Goal: Transaction & Acquisition: Purchase product/service

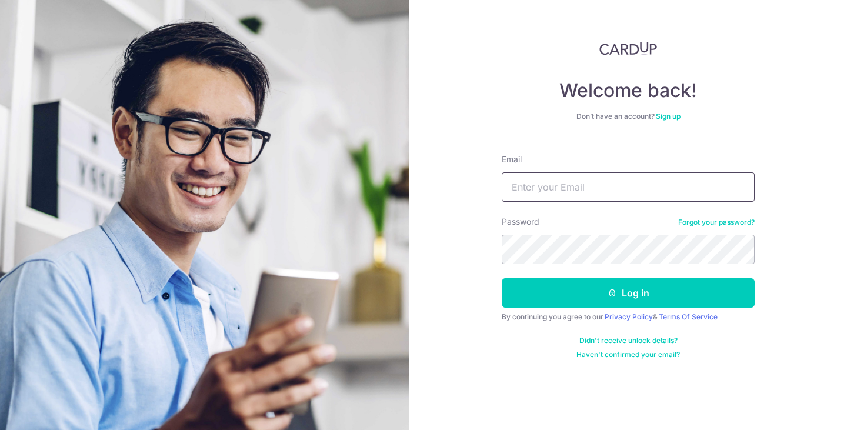
click at [590, 186] on input "Email" at bounding box center [628, 186] width 253 height 29
type input "khoo.philip@gmail.com"
click at [0, 430] on nordpass-autofill-portal at bounding box center [0, 430] width 0 height 0
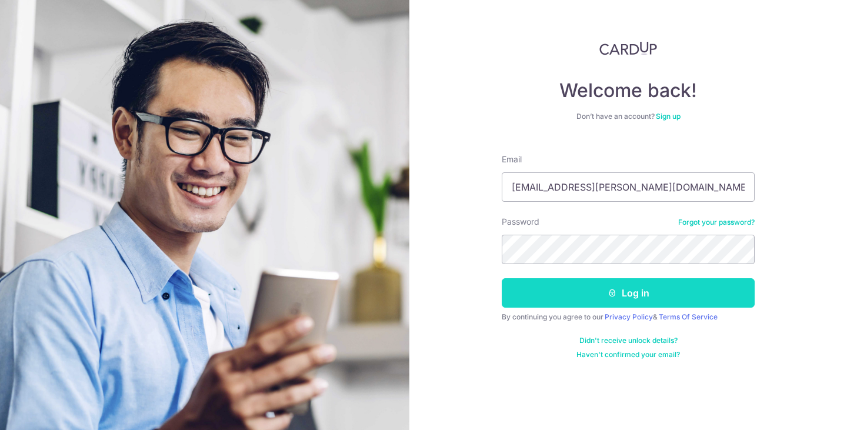
click at [643, 285] on button "Log in" at bounding box center [628, 292] width 253 height 29
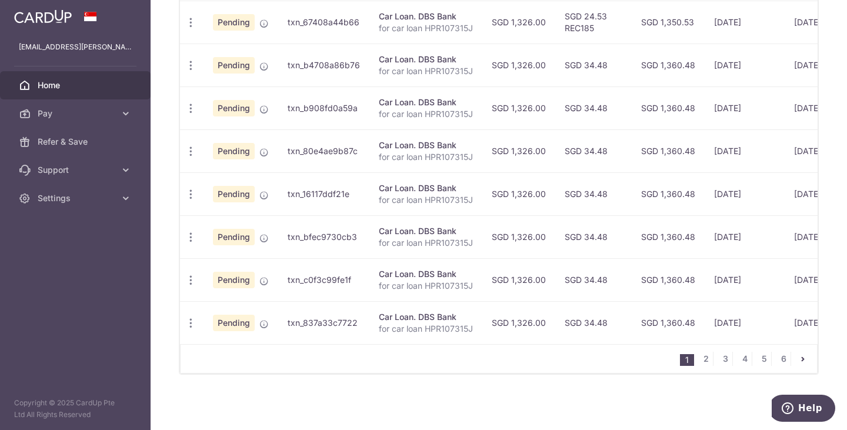
scroll to position [15, 0]
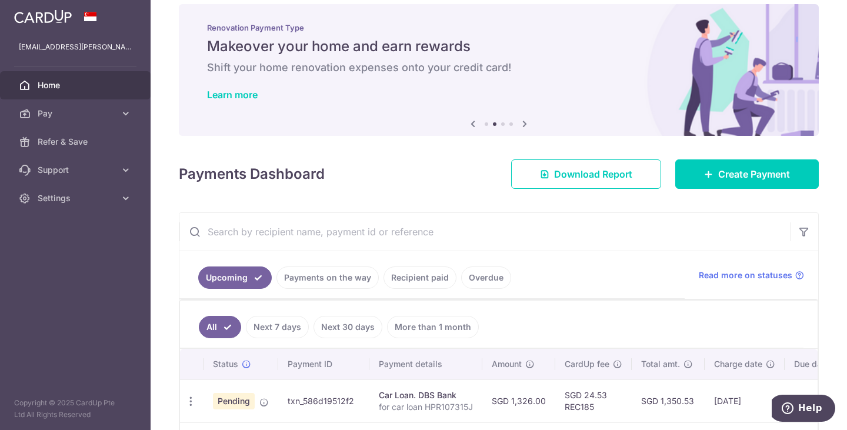
click at [325, 274] on link "Payments on the way" at bounding box center [328, 278] width 102 height 22
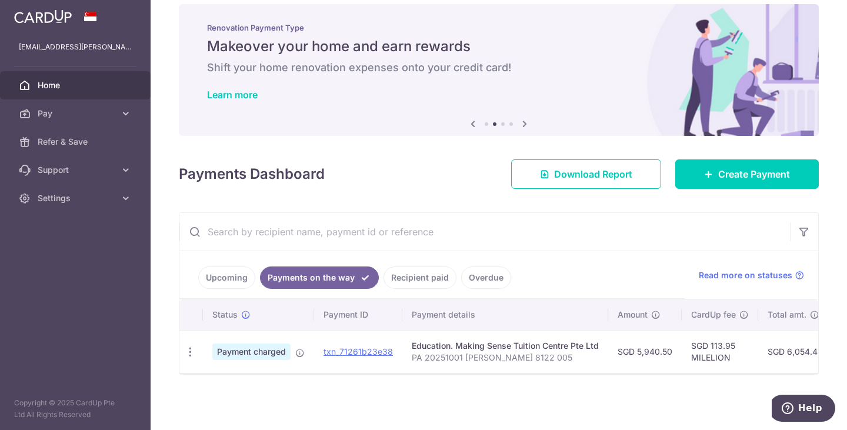
scroll to position [21, 0]
click at [98, 109] on span "Pay" at bounding box center [77, 114] width 78 height 12
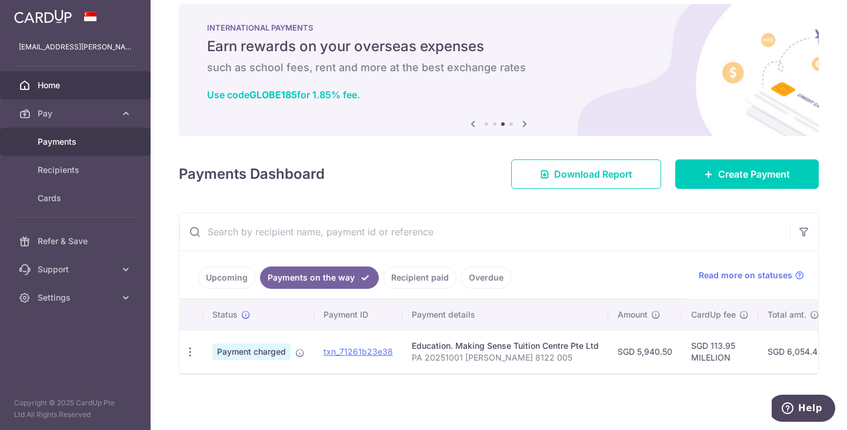
click at [84, 142] on span "Payments" at bounding box center [77, 142] width 78 height 12
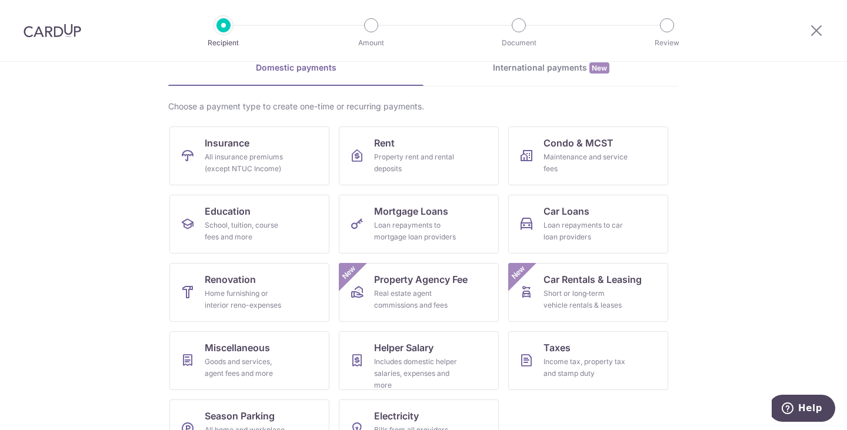
scroll to position [97, 0]
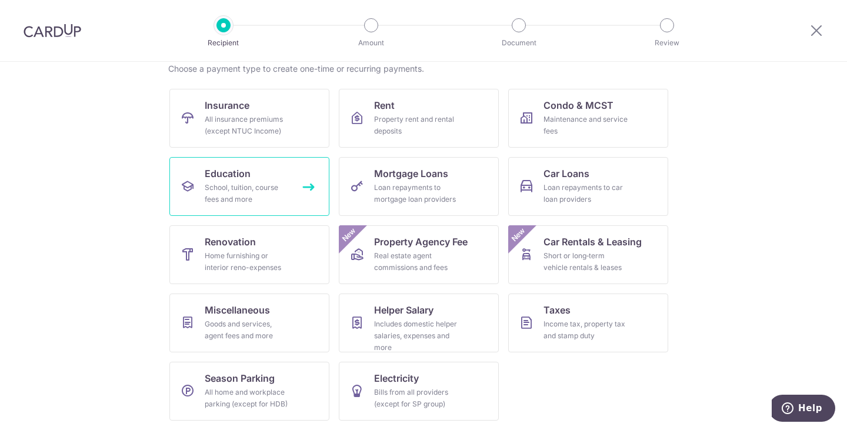
click at [225, 182] on div "School, tuition, course fees and more" at bounding box center [247, 194] width 85 height 24
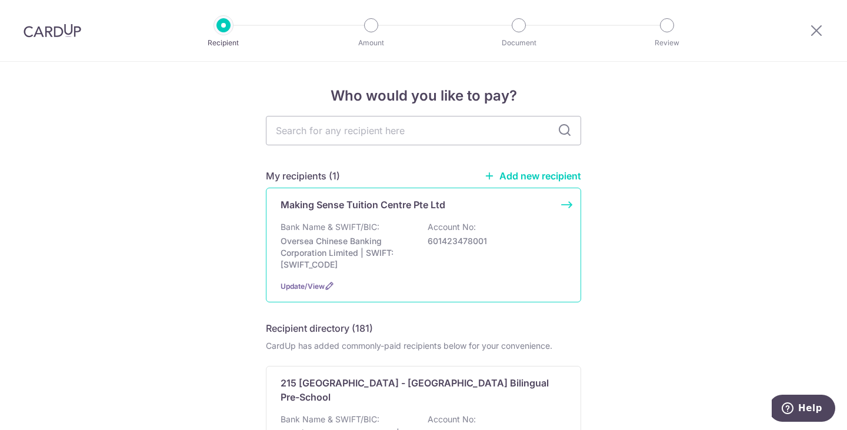
click at [510, 234] on div "Bank Name & SWIFT/BIC: Oversea Chinese Banking Corporation Limited | SWIFT: [SW…" at bounding box center [424, 245] width 286 height 49
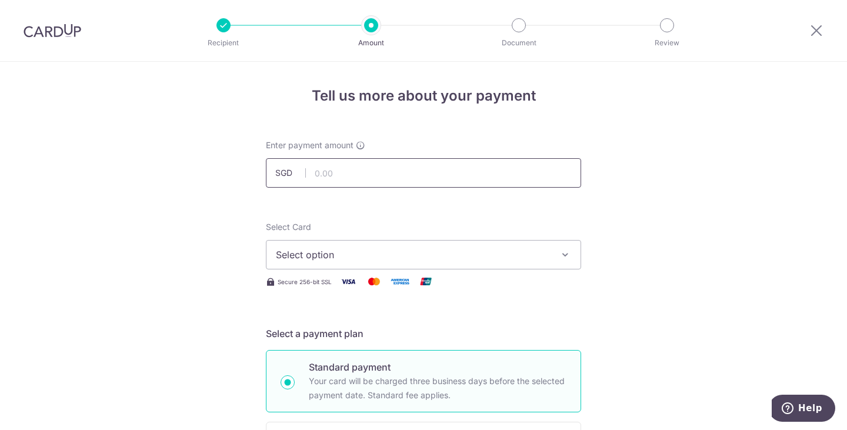
click at [393, 174] on input "text" at bounding box center [423, 172] width 315 height 29
type input "6,104.00"
click at [495, 257] on span "Select option" at bounding box center [413, 255] width 274 height 14
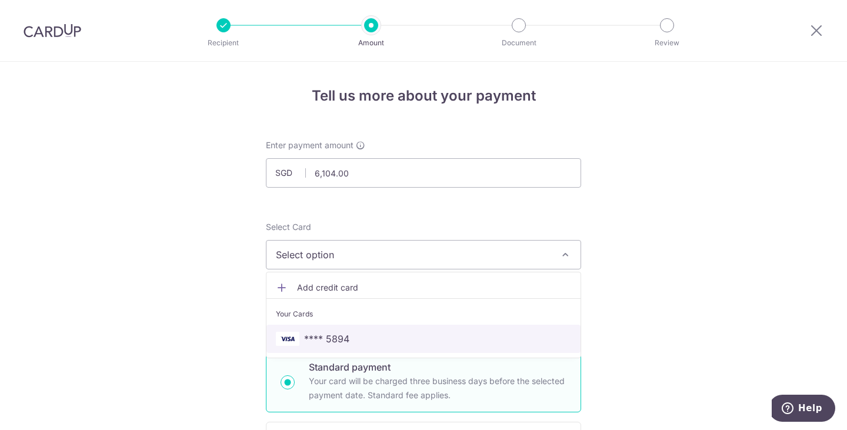
click at [441, 338] on span "**** 5894" at bounding box center [423, 339] width 295 height 14
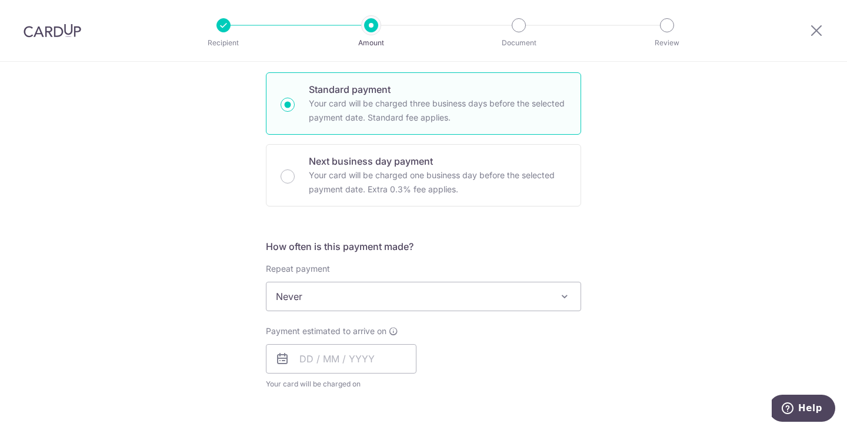
scroll to position [294, 0]
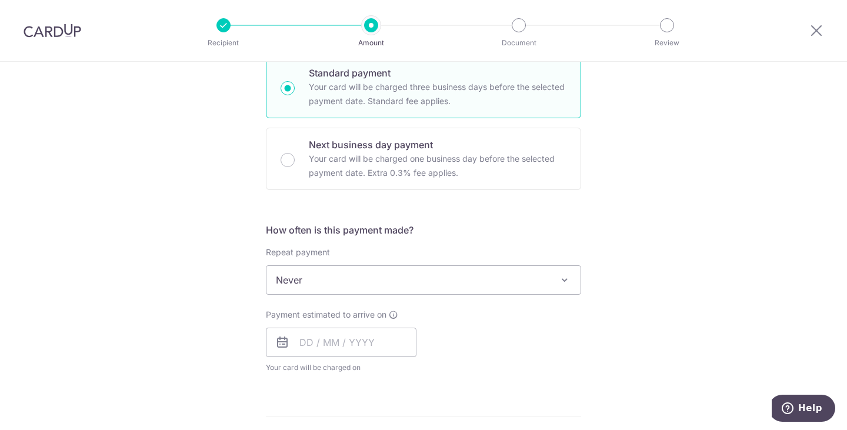
click at [563, 274] on span at bounding box center [565, 280] width 14 height 14
click at [650, 269] on div "Tell us more about your payment Enter payment amount SGD 6,104.00 6104.00 Selec…" at bounding box center [423, 300] width 847 height 1065
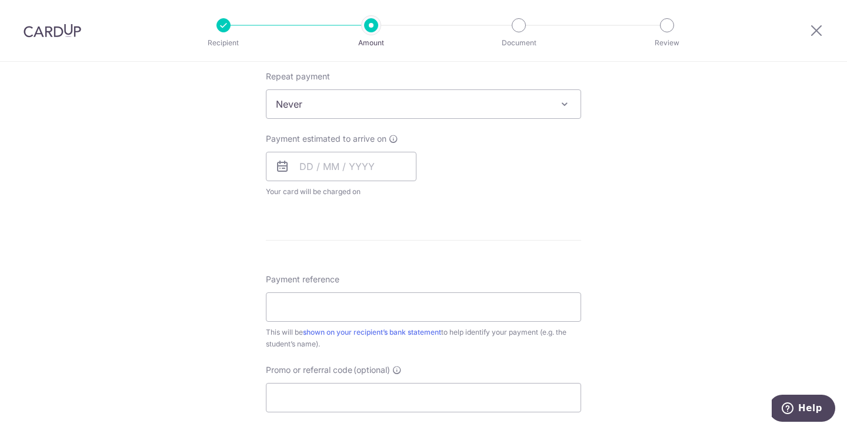
scroll to position [471, 0]
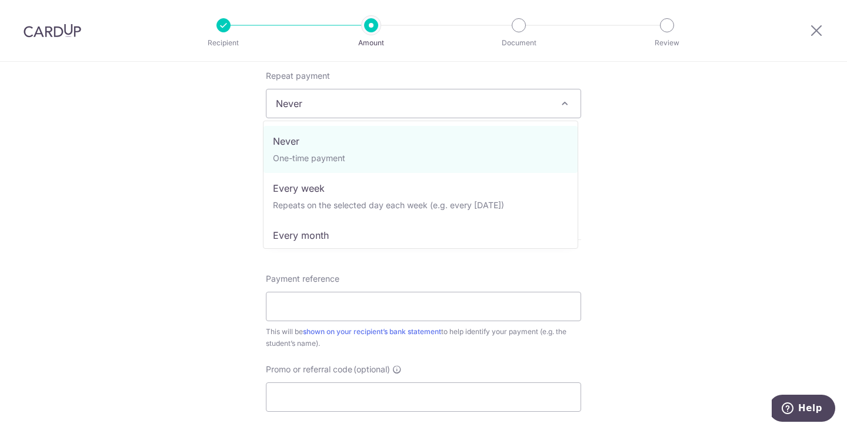
click at [557, 109] on span "Never" at bounding box center [423, 103] width 315 height 29
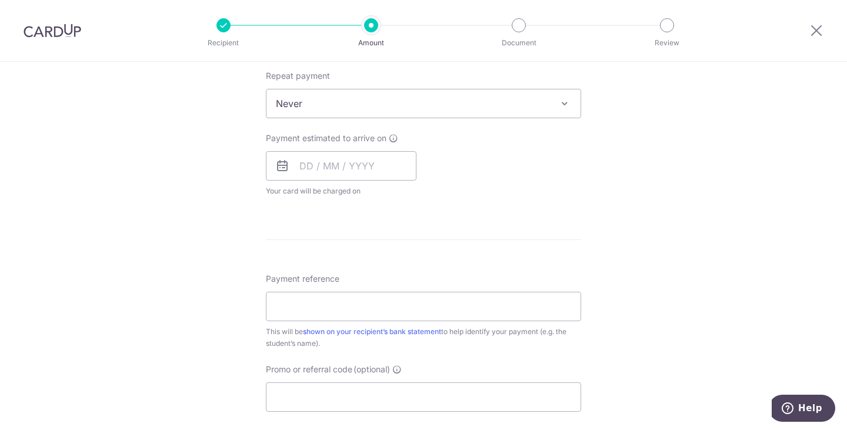
click at [558, 109] on span at bounding box center [565, 104] width 14 height 14
click at [314, 168] on input "text" at bounding box center [341, 165] width 151 height 29
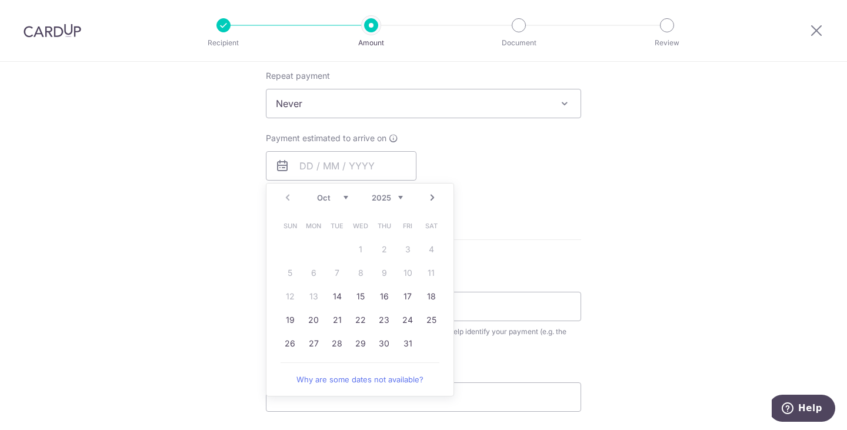
click at [307, 299] on table "Sun Mon Tue Wed Thu Fri Sat 1 2 3 4 5 6 7 8 9 10 11 12 13 14 15 16 17 18 19 20 …" at bounding box center [360, 284] width 165 height 141
click at [328, 298] on link "14" at bounding box center [337, 296] width 19 height 19
type input "[DATE]"
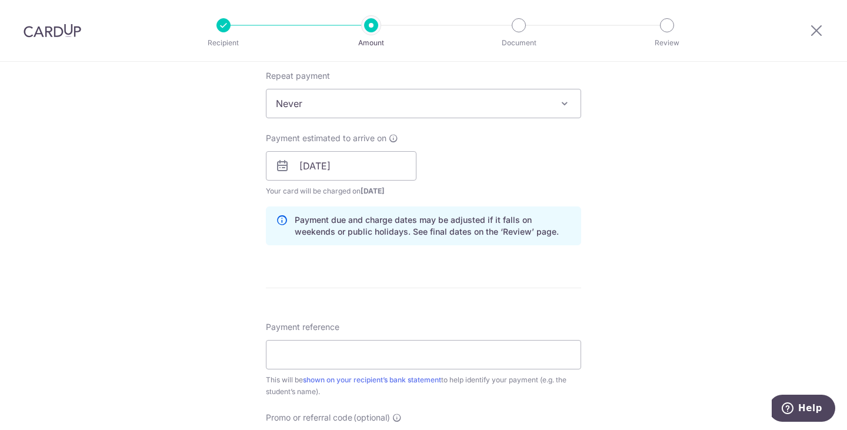
click at [631, 288] on div "Tell us more about your payment Enter payment amount SGD 6,104.00 6104.00 Selec…" at bounding box center [423, 147] width 847 height 1113
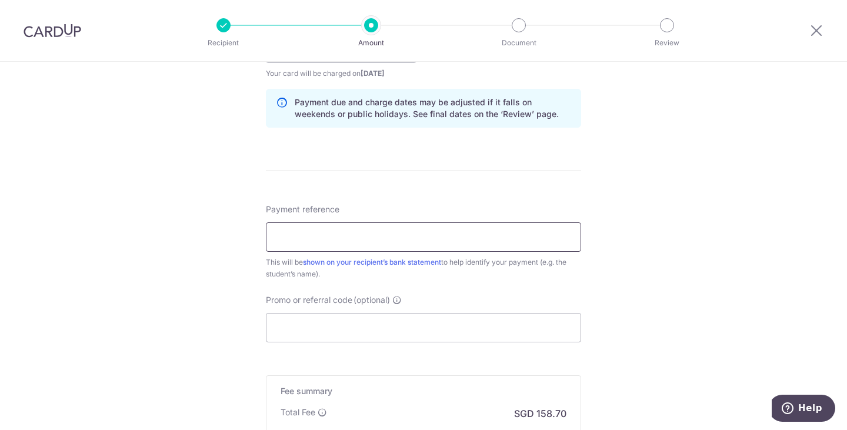
click at [457, 235] on input "Payment reference" at bounding box center [423, 236] width 315 height 29
paste input "PA20250929-christopher.khoo.26710"
click at [445, 240] on input "PA20250929-christopher.khoo.26710" at bounding box center [423, 236] width 315 height 29
type input "PA 20250929 christopher khoo 2671 0"
click at [653, 257] on div "Tell us more about your payment Enter payment amount SGD 6,104.00 6104.00 Selec…" at bounding box center [423, 29] width 847 height 1113
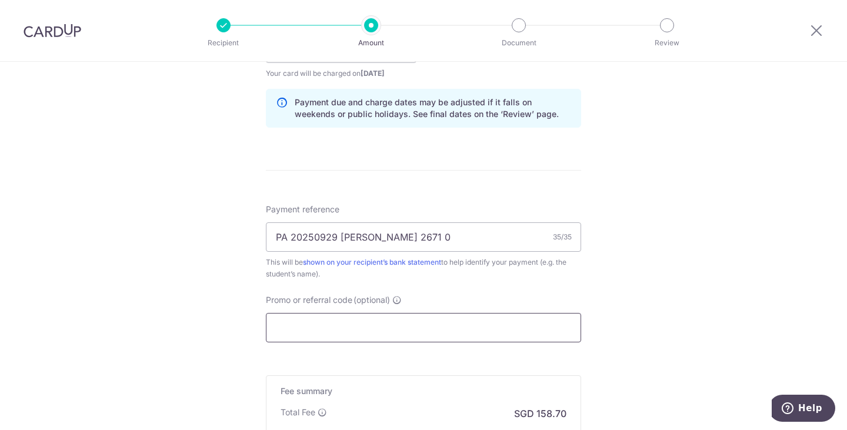
click at [467, 330] on input "Promo or referral code (optional)" at bounding box center [423, 327] width 315 height 29
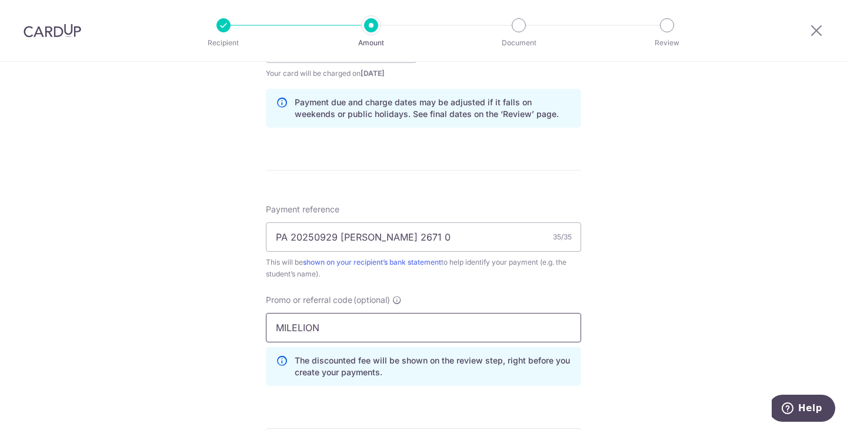
scroll to position [797, 0]
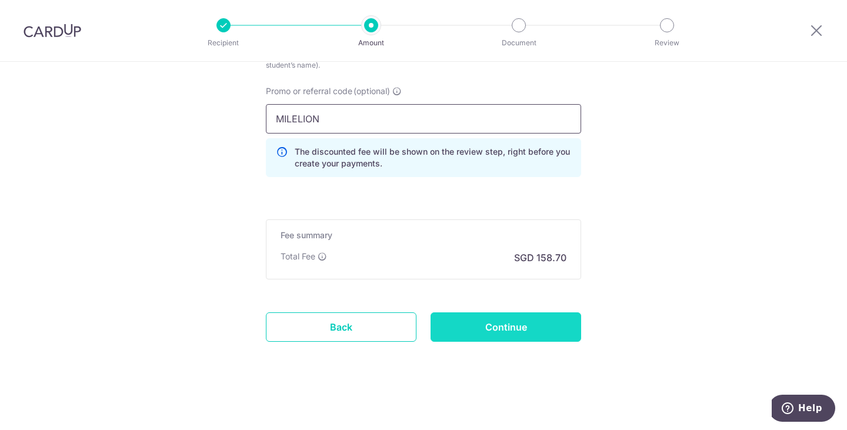
type input "MILELION"
click at [495, 325] on input "Continue" at bounding box center [506, 326] width 151 height 29
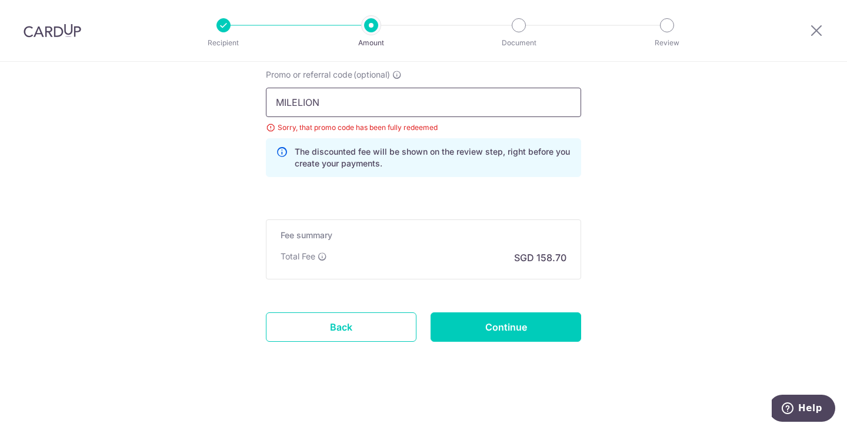
drag, startPoint x: 395, startPoint y: 100, endPoint x: 246, endPoint y: 95, distance: 149.5
type input "OFF225"
drag, startPoint x: 640, startPoint y: 238, endPoint x: 573, endPoint y: 301, distance: 92.4
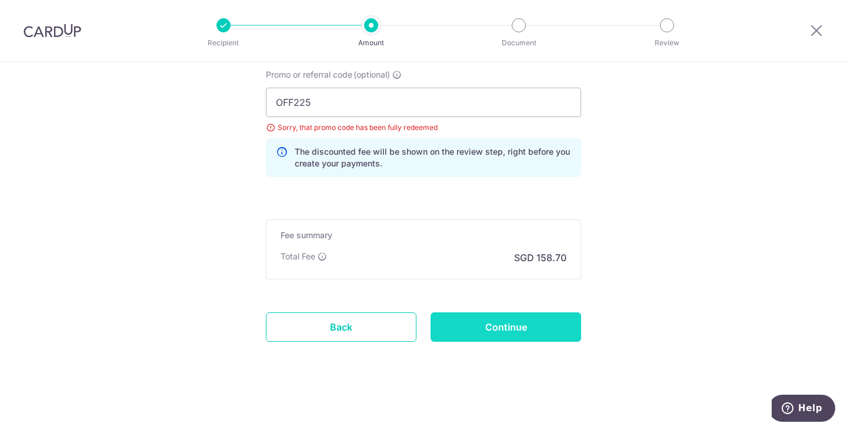
click at [506, 334] on input "Continue" at bounding box center [506, 326] width 151 height 29
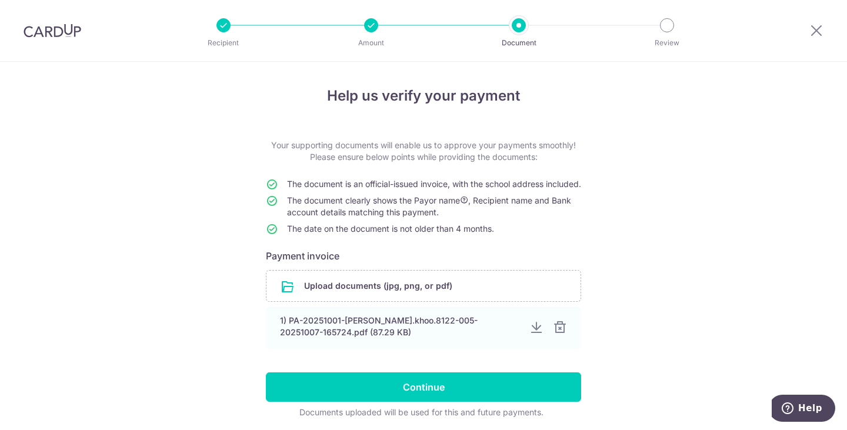
scroll to position [55, 0]
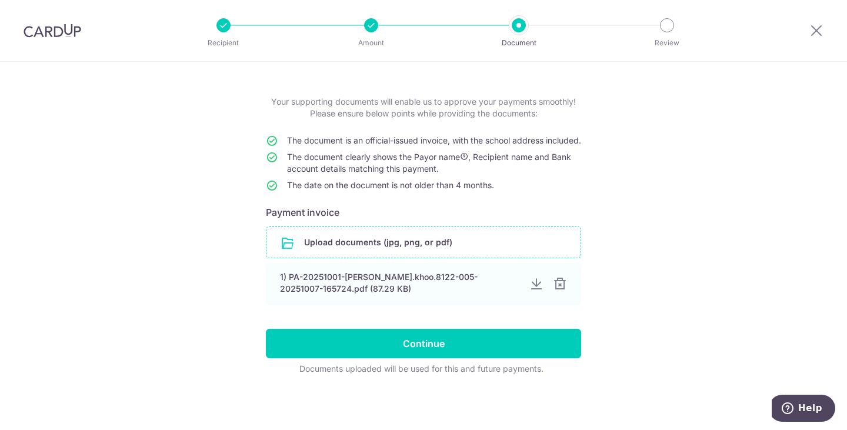
click at [386, 239] on input "file" at bounding box center [424, 242] width 314 height 31
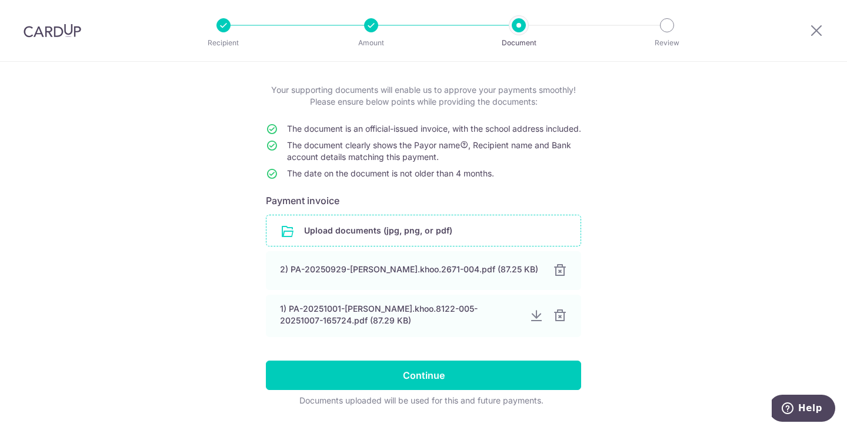
scroll to position [99, 0]
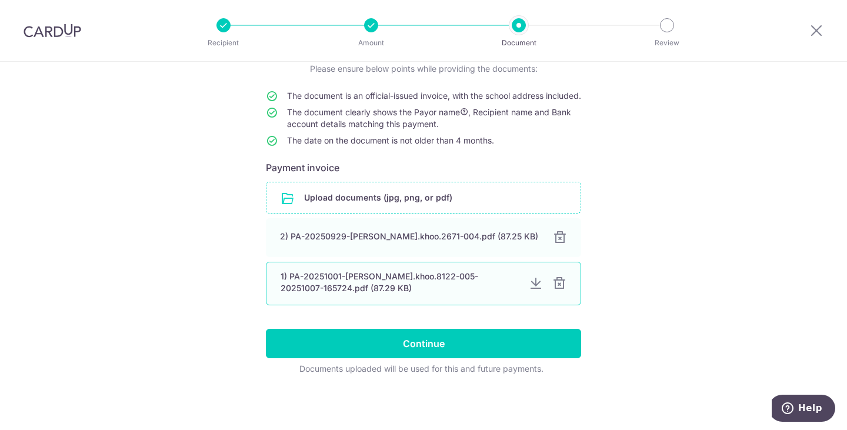
click at [558, 281] on div at bounding box center [560, 284] width 14 height 14
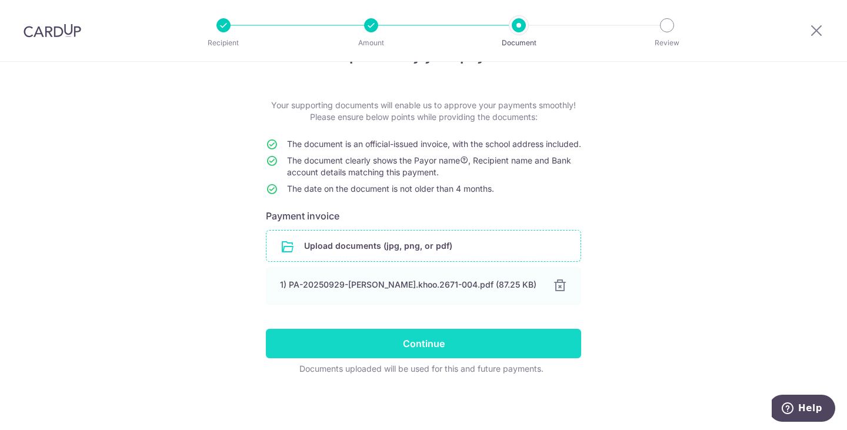
click at [484, 341] on input "Continue" at bounding box center [423, 343] width 315 height 29
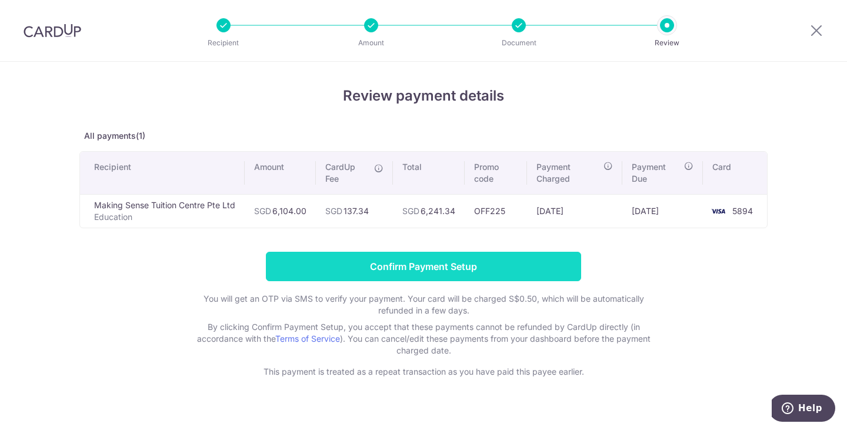
click at [516, 264] on input "Confirm Payment Setup" at bounding box center [423, 266] width 315 height 29
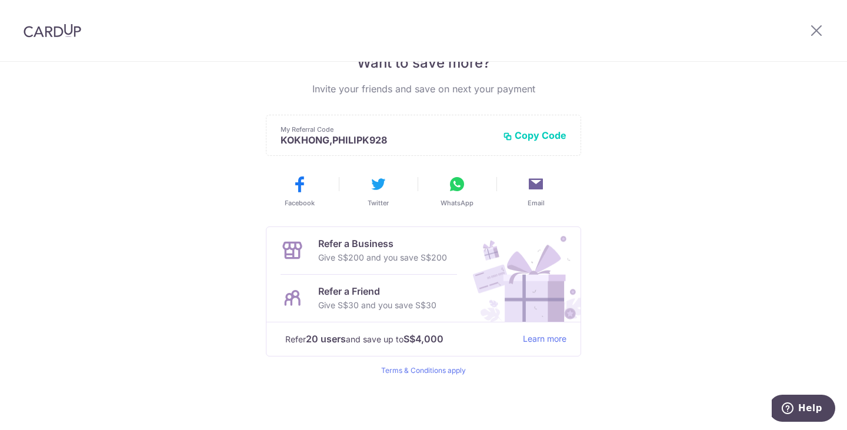
scroll to position [260, 0]
click at [705, 145] on div "Payment created! Hang tight, you’ll receive email updates on the status of the …" at bounding box center [423, 116] width 847 height 629
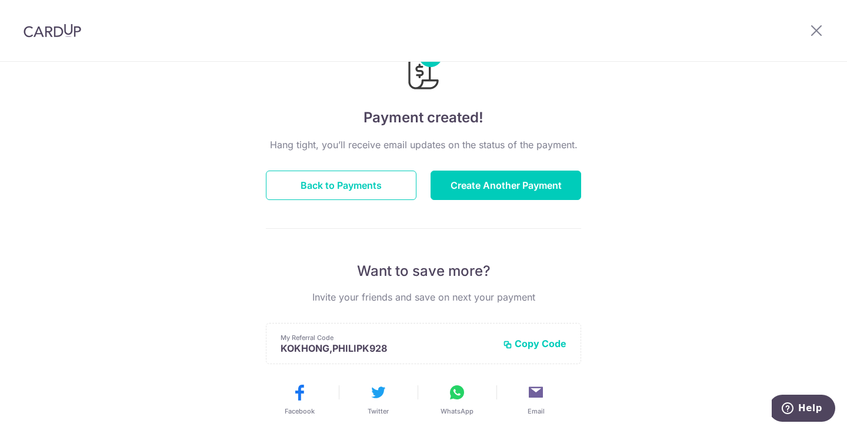
scroll to position [0, 0]
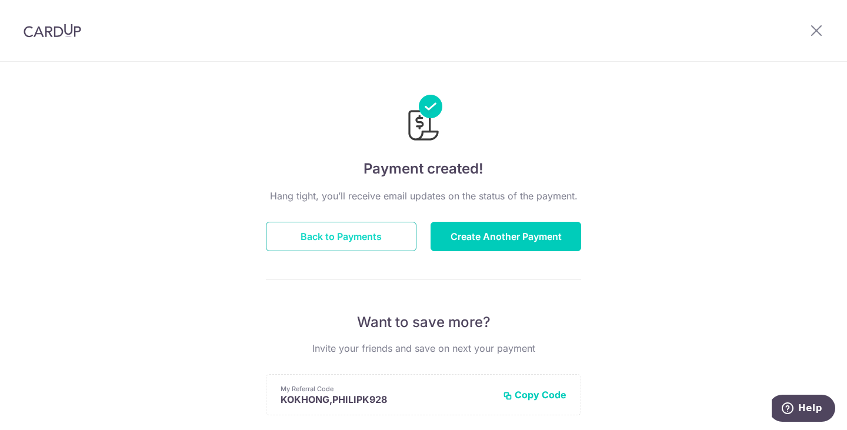
click at [330, 237] on button "Back to Payments" at bounding box center [341, 236] width 151 height 29
